Goal: Information Seeking & Learning: Learn about a topic

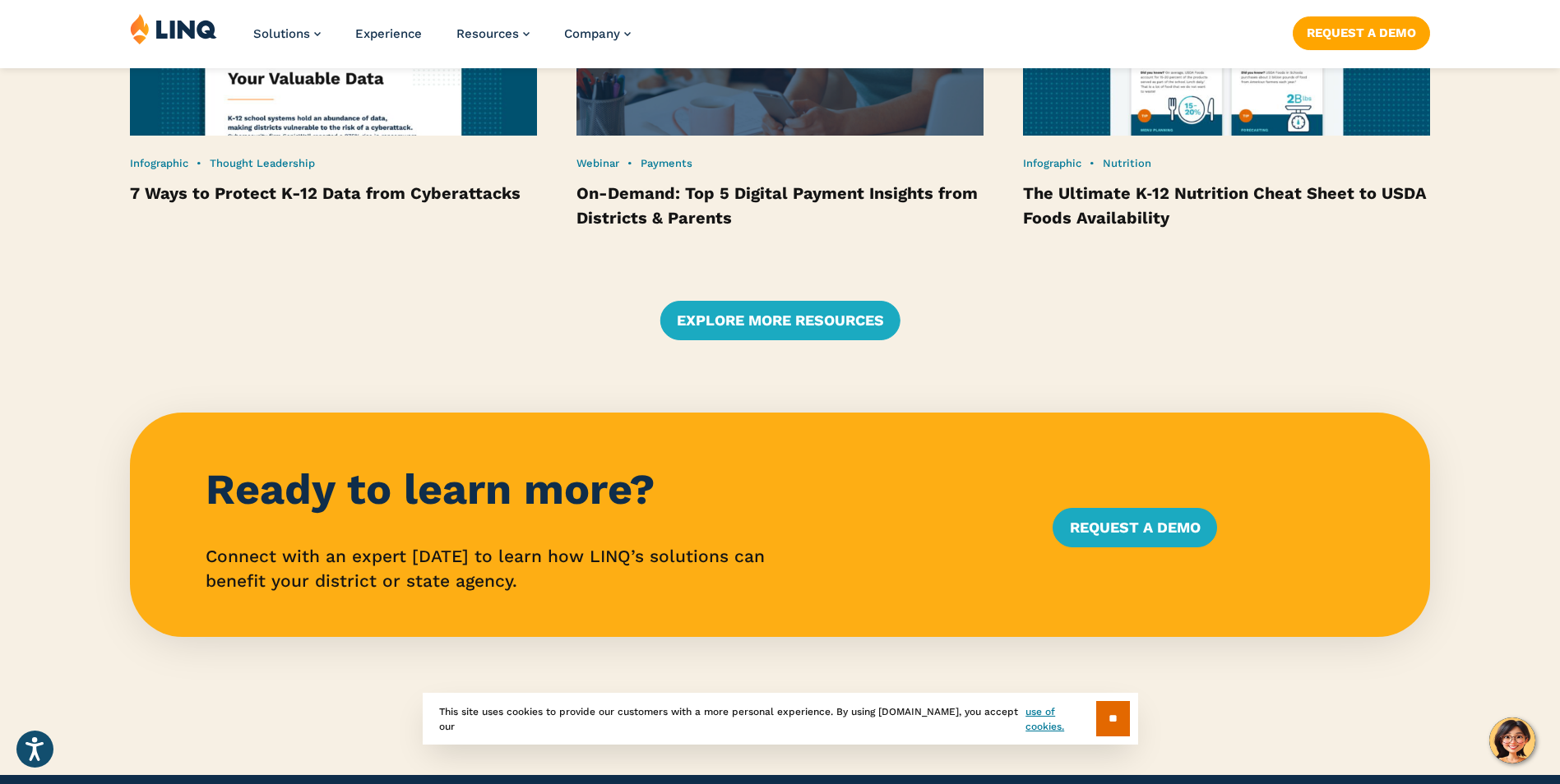
scroll to position [3946, 0]
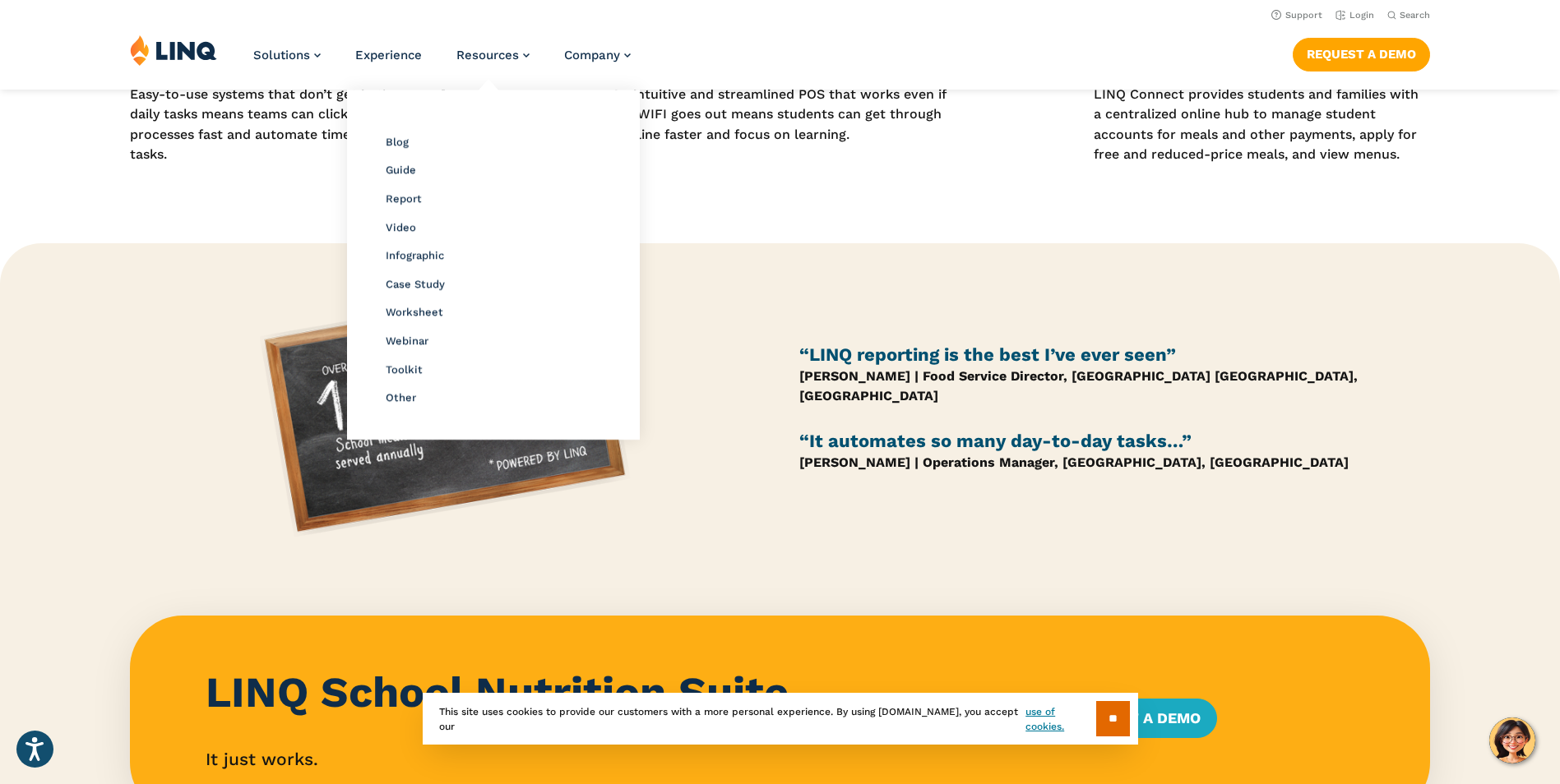
scroll to position [657, 0]
